Goal: Task Accomplishment & Management: Manage account settings

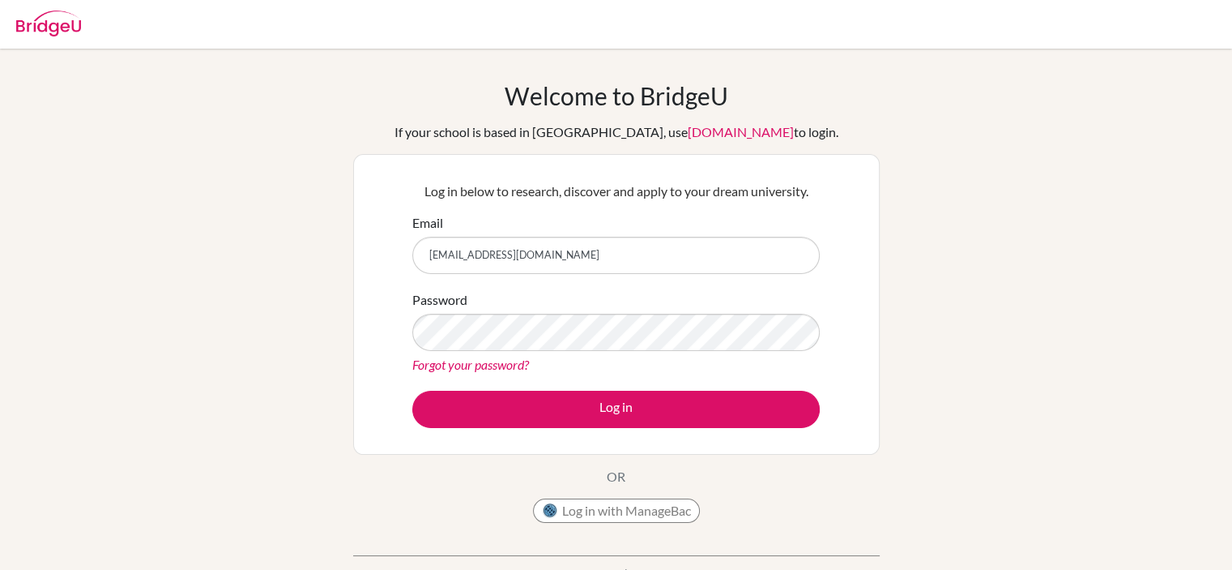
type input "[EMAIL_ADDRESS][DOMAIN_NAME]"
click at [412, 390] on button "Log in" at bounding box center [616, 408] width 408 height 37
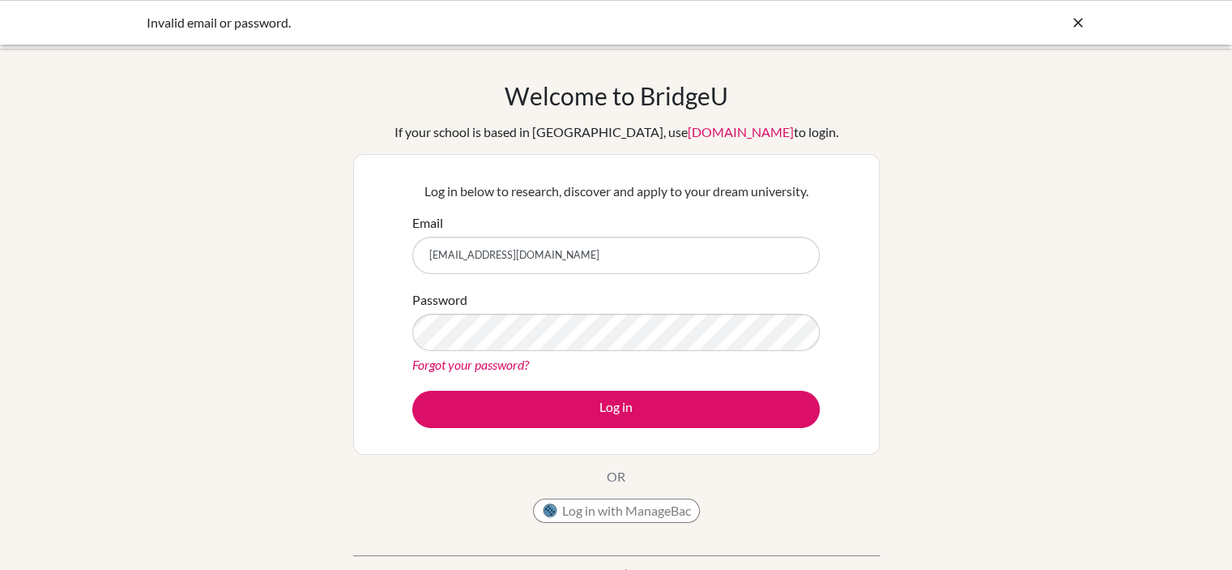
click at [464, 361] on link "Forgot your password?" at bounding box center [470, 363] width 117 height 15
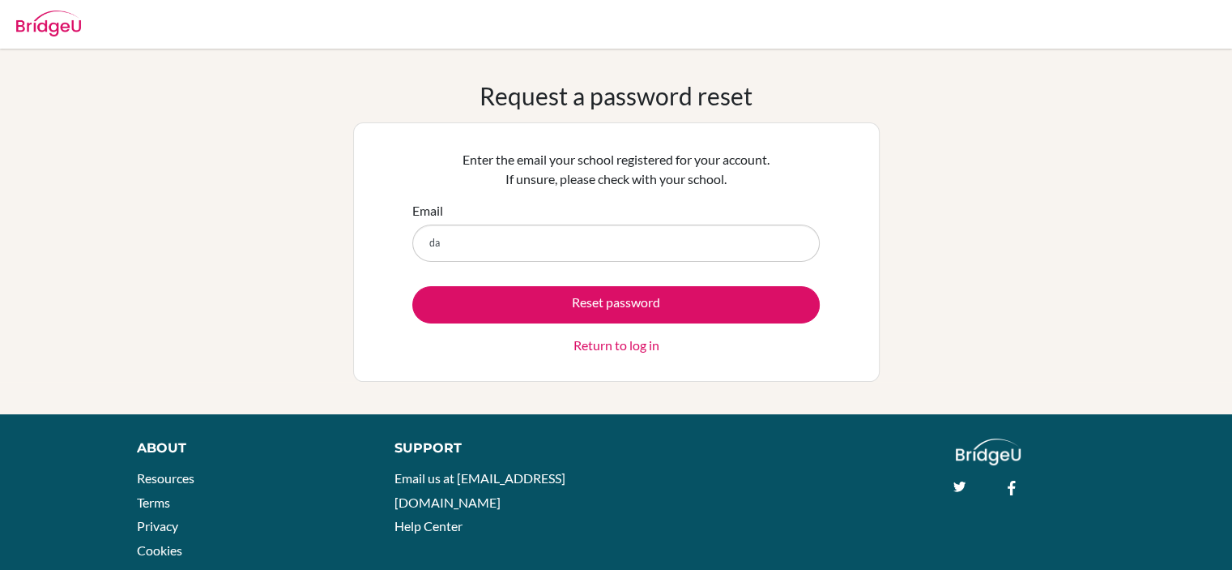
type input "[EMAIL_ADDRESS][DOMAIN_NAME]"
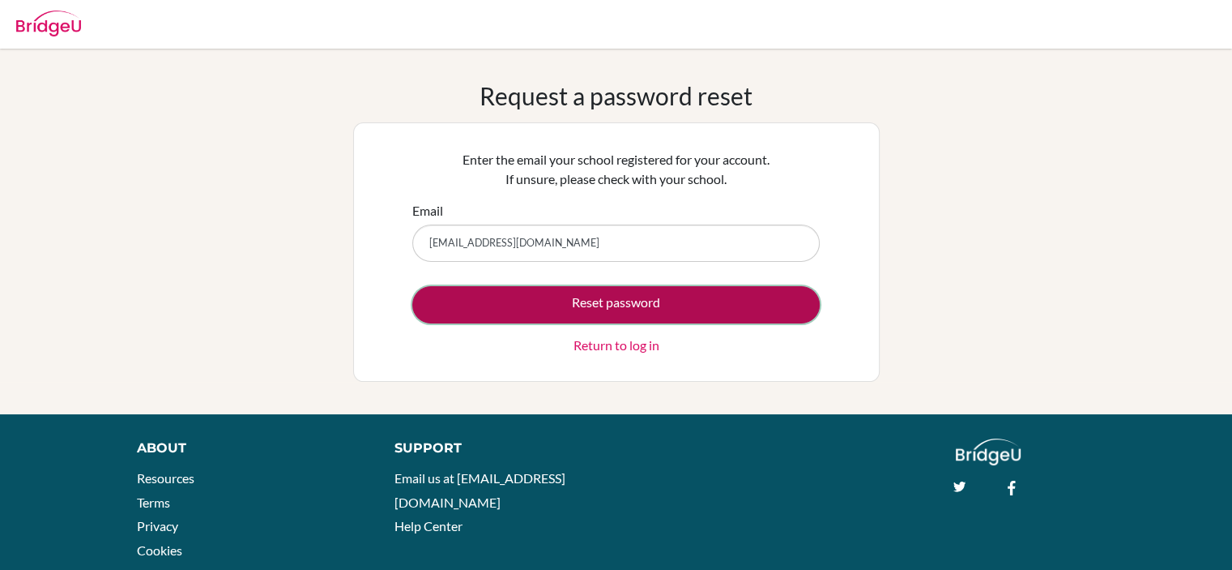
click at [587, 314] on button "Reset password" at bounding box center [616, 304] width 408 height 37
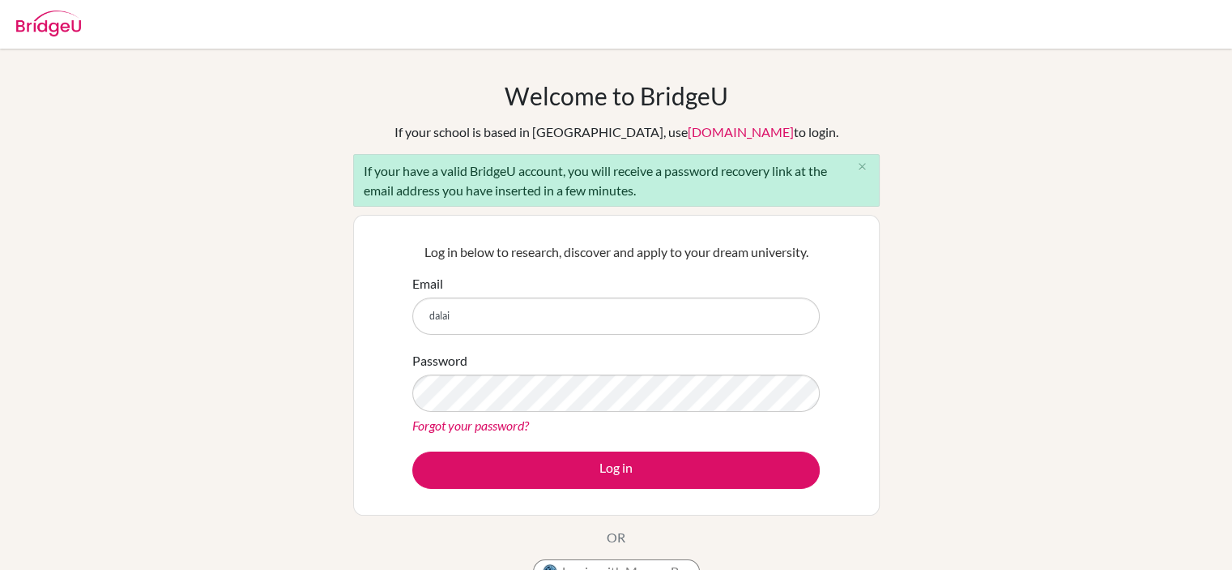
type input "[EMAIL_ADDRESS][DOMAIN_NAME]"
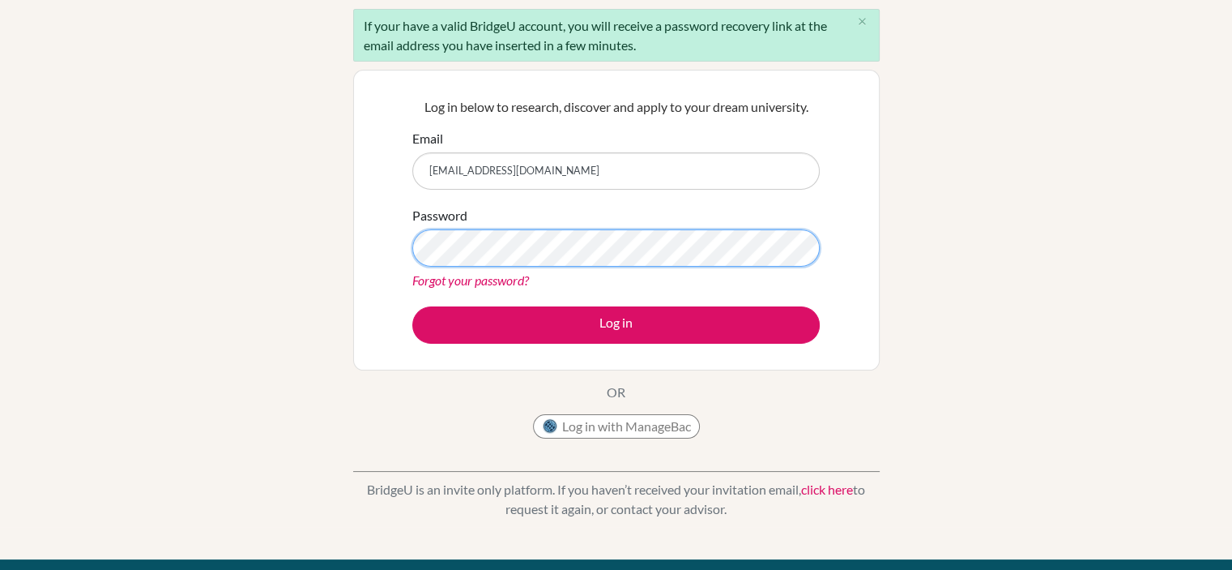
scroll to position [146, 0]
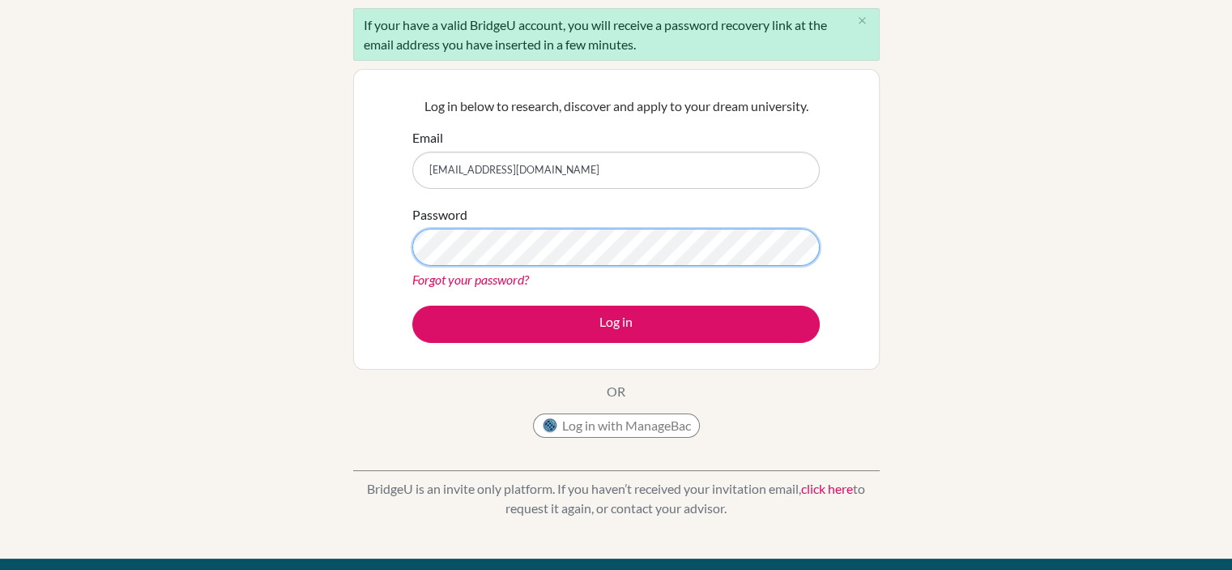
click at [412, 305] on button "Log in" at bounding box center [616, 323] width 408 height 37
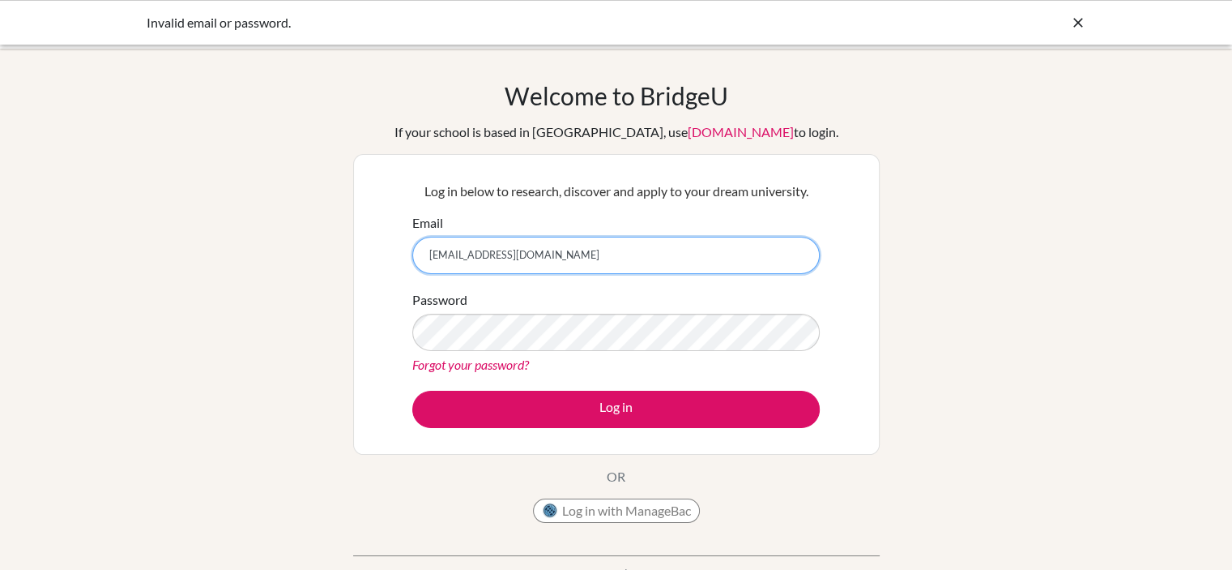
click at [487, 255] on input "dalaisurene@gmail.com" at bounding box center [616, 255] width 408 height 37
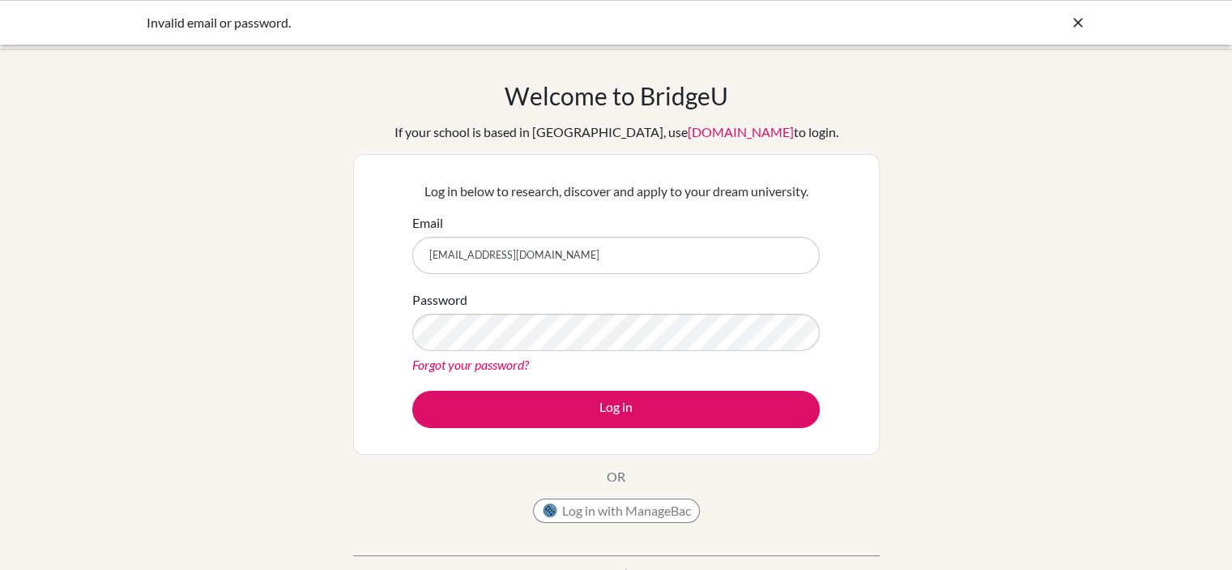
click at [688, 133] on link "[DOMAIN_NAME]" at bounding box center [741, 131] width 106 height 15
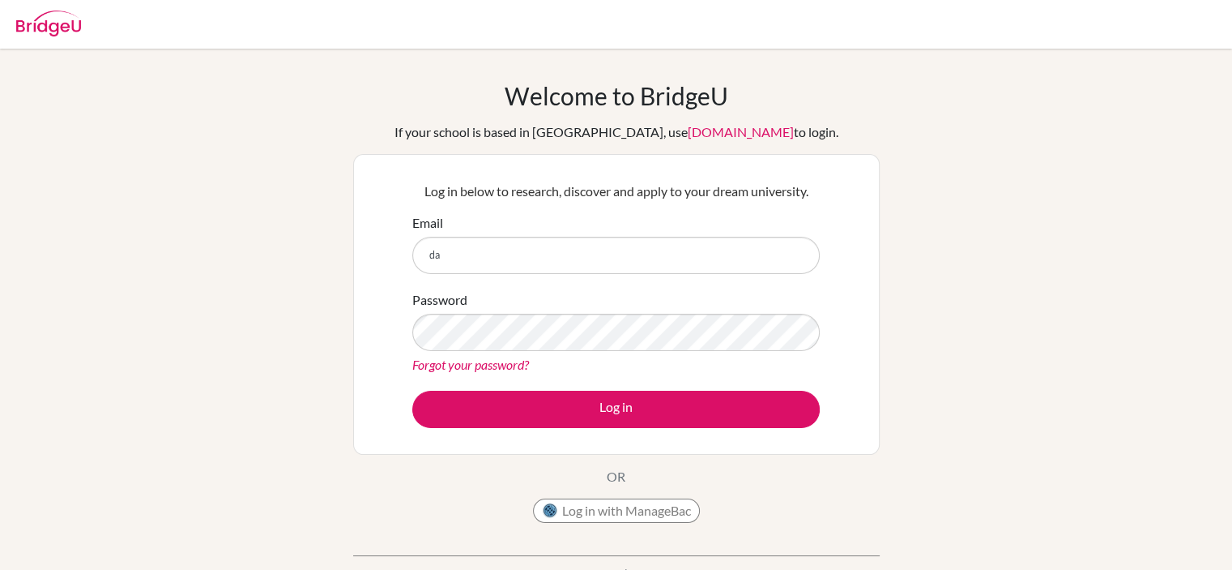
type input "dalaisurene@gmail.com"
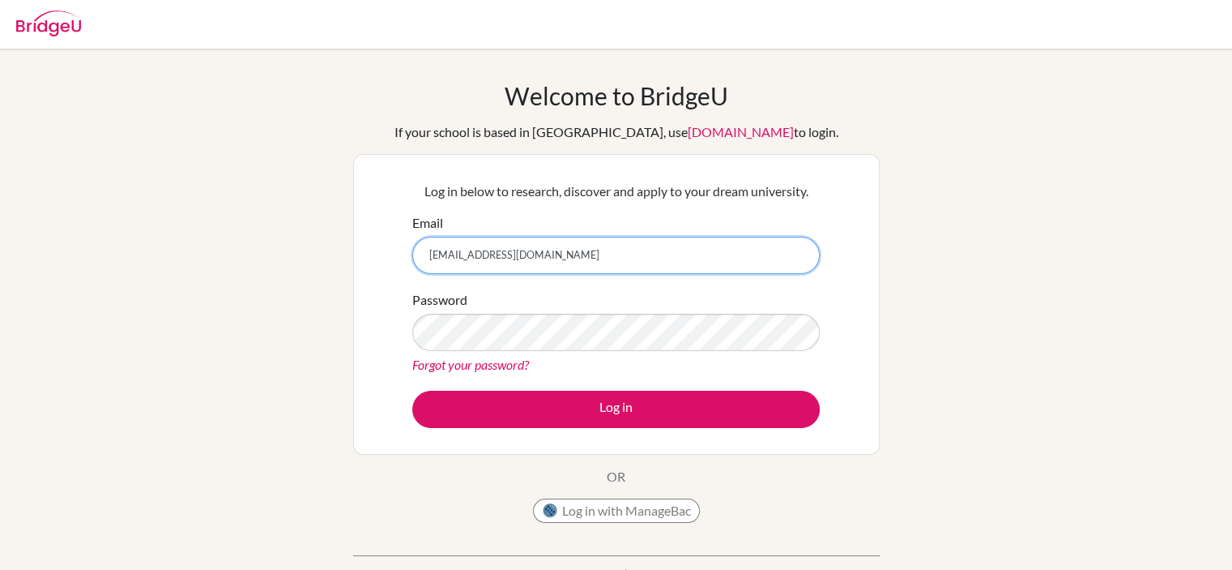
click at [527, 254] on input "[EMAIL_ADDRESS][DOMAIN_NAME]" at bounding box center [616, 255] width 408 height 37
click at [527, 254] on input "dalaisurene@gmail.com" at bounding box center [616, 255] width 408 height 37
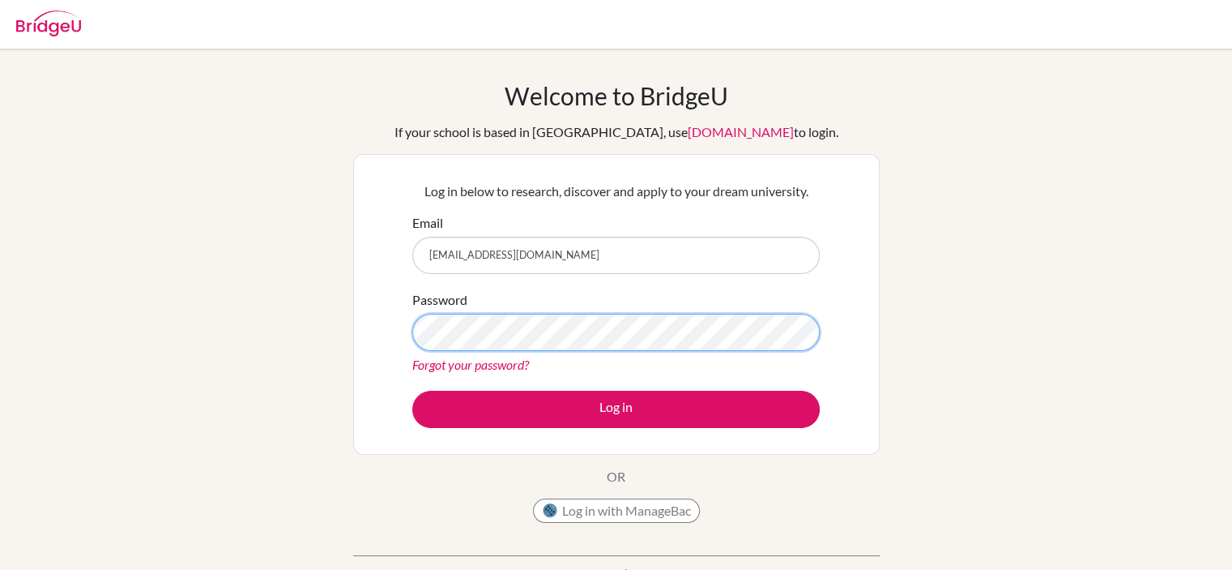
click at [412, 390] on button "Log in" at bounding box center [616, 408] width 408 height 37
click at [616, 510] on button "Log in with ManageBac" at bounding box center [616, 510] width 167 height 24
type input "e"
type input "dalaisurene@gmail.com"
click at [499, 364] on link "Forgot your password?" at bounding box center [470, 363] width 117 height 15
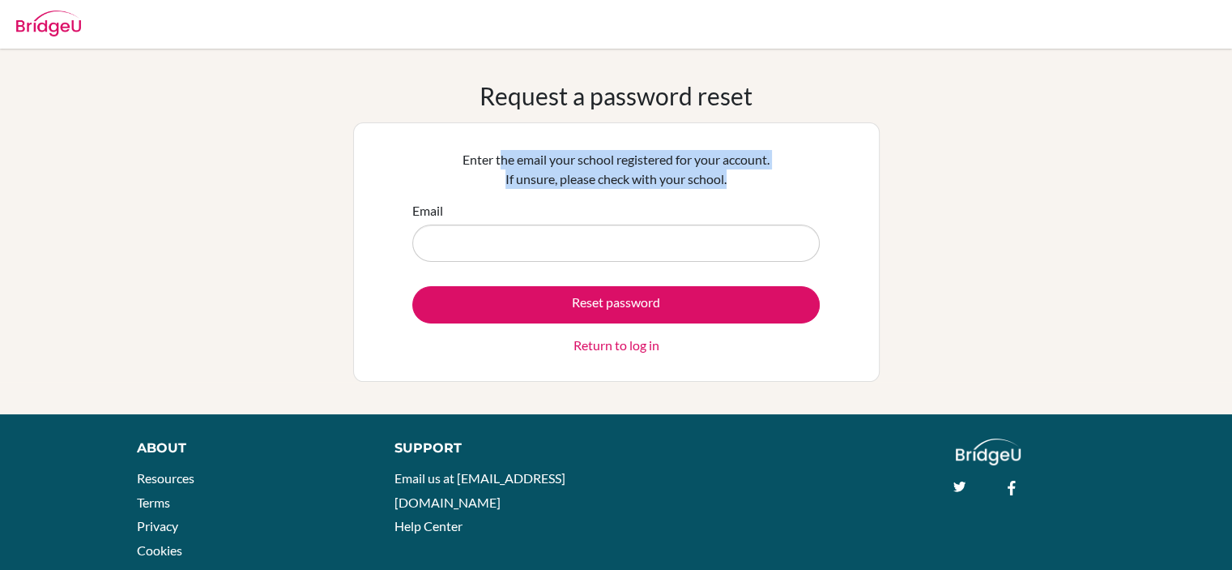
drag, startPoint x: 493, startPoint y: 155, endPoint x: 767, endPoint y: 182, distance: 276.0
click at [767, 182] on p "Enter the email your school registered for your account. If unsure, please chec…" at bounding box center [616, 169] width 408 height 39
click at [769, 187] on p "Enter the email your school registered for your account. If unsure, please chec…" at bounding box center [616, 169] width 408 height 39
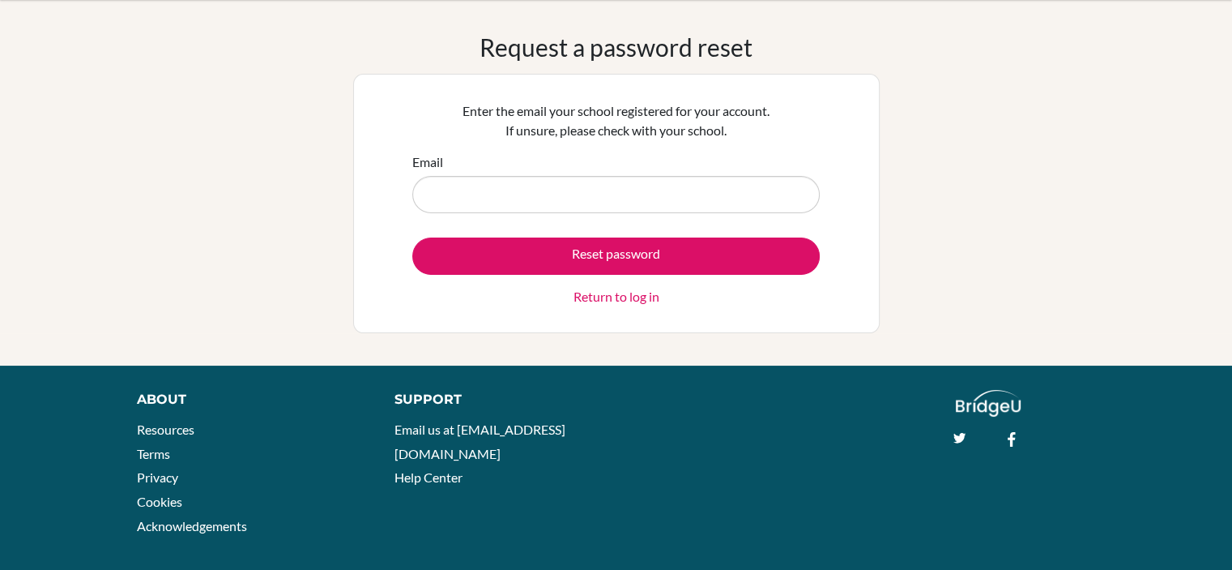
scroll to position [49, 0]
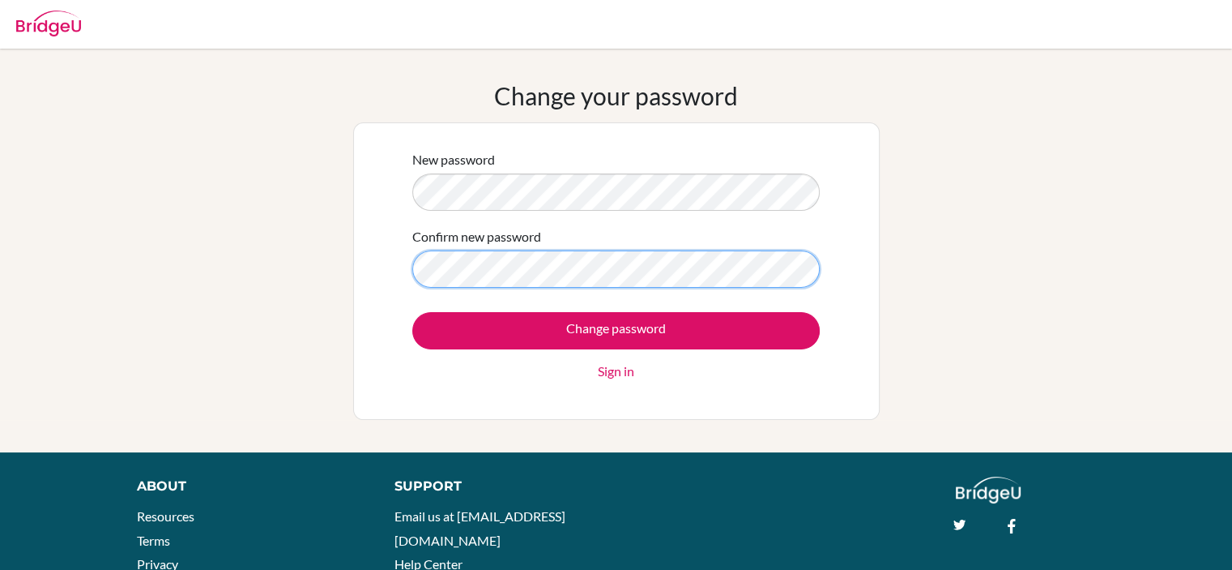
click at [412, 312] on input "Change password" at bounding box center [616, 330] width 408 height 37
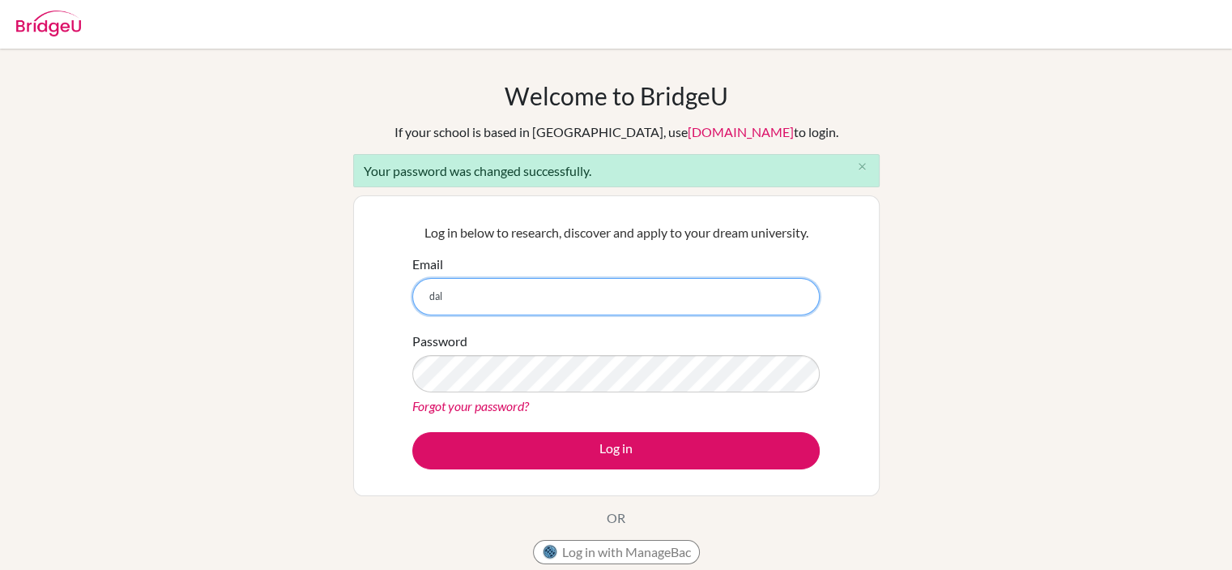
type input "[EMAIL_ADDRESS][DOMAIN_NAME]"
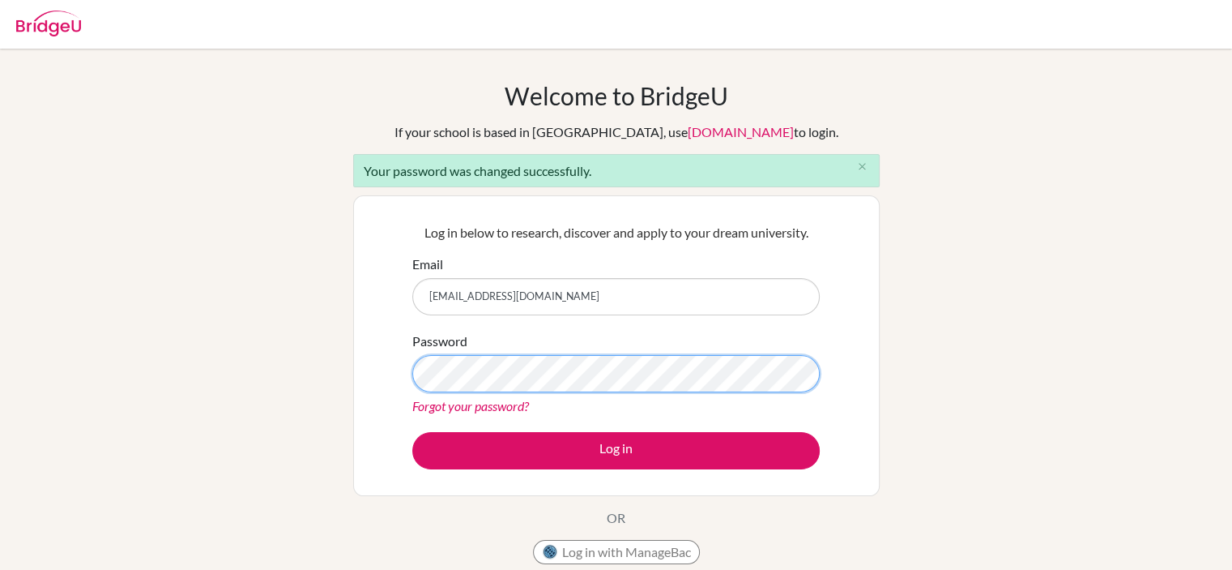
click at [412, 432] on button "Log in" at bounding box center [616, 450] width 408 height 37
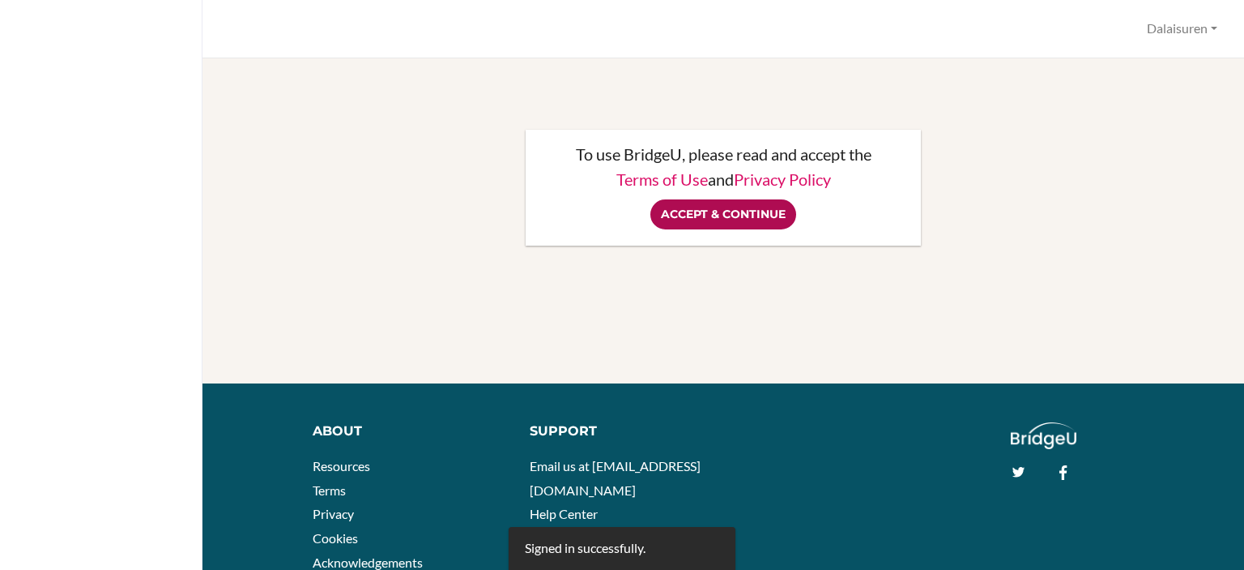
click at [668, 203] on input "Accept & Continue" at bounding box center [724, 214] width 146 height 30
